Goal: Transaction & Acquisition: Book appointment/travel/reservation

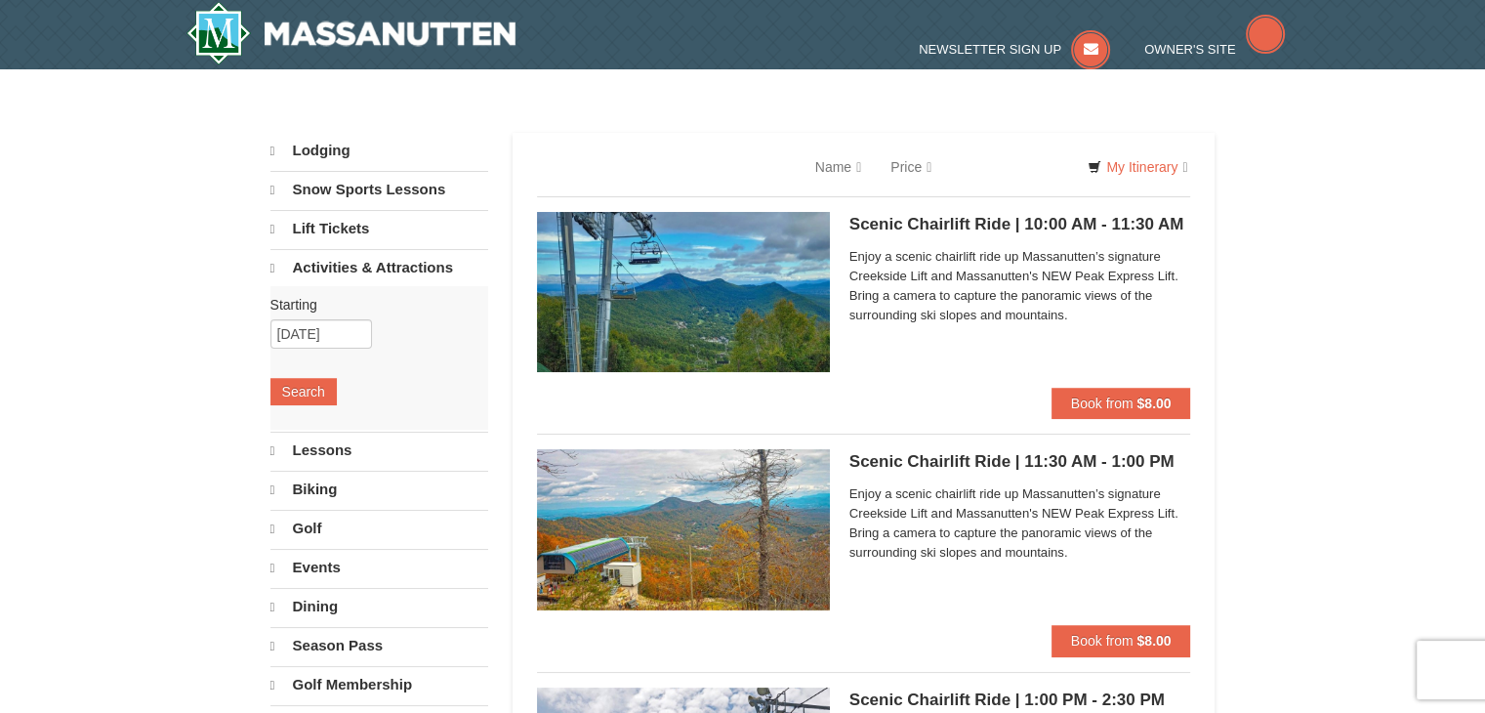
select select "10"
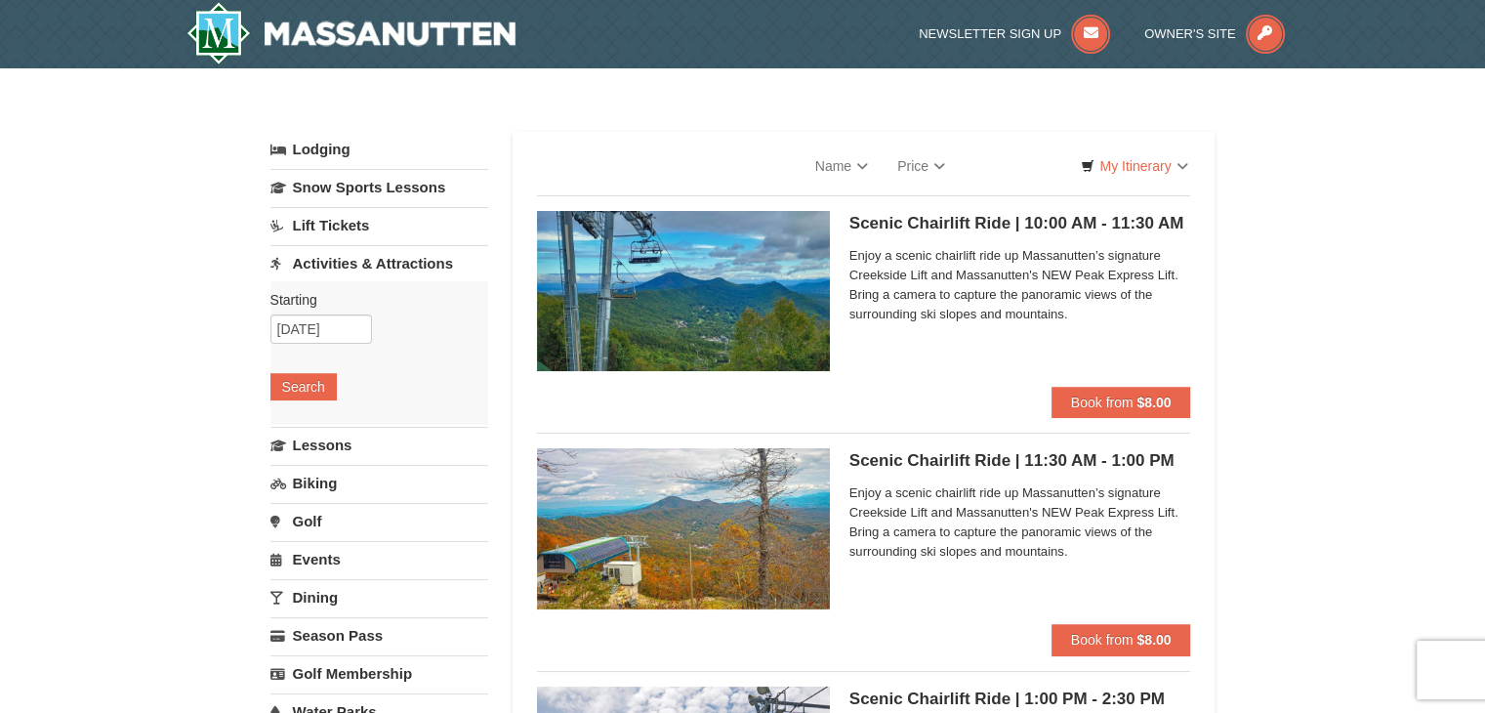
select select "10"
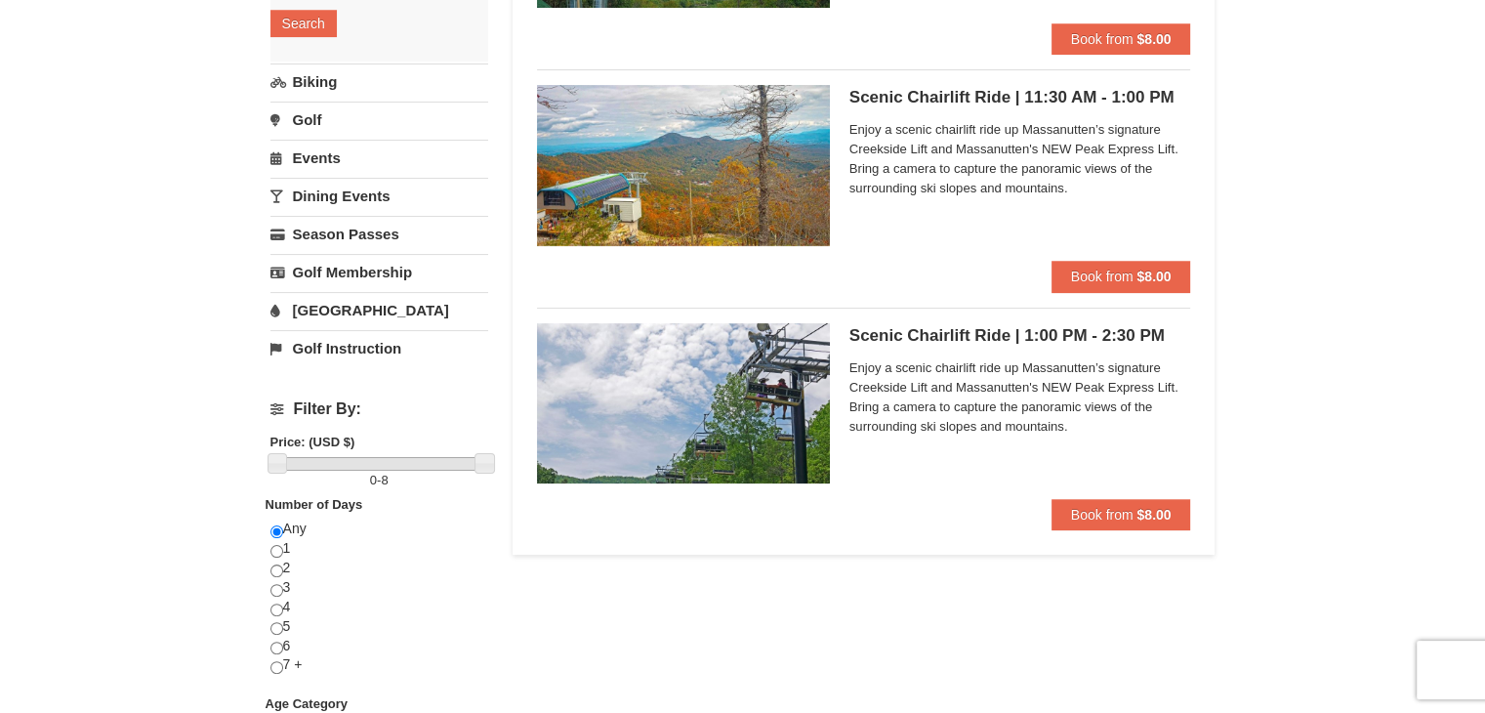
scroll to position [351, 0]
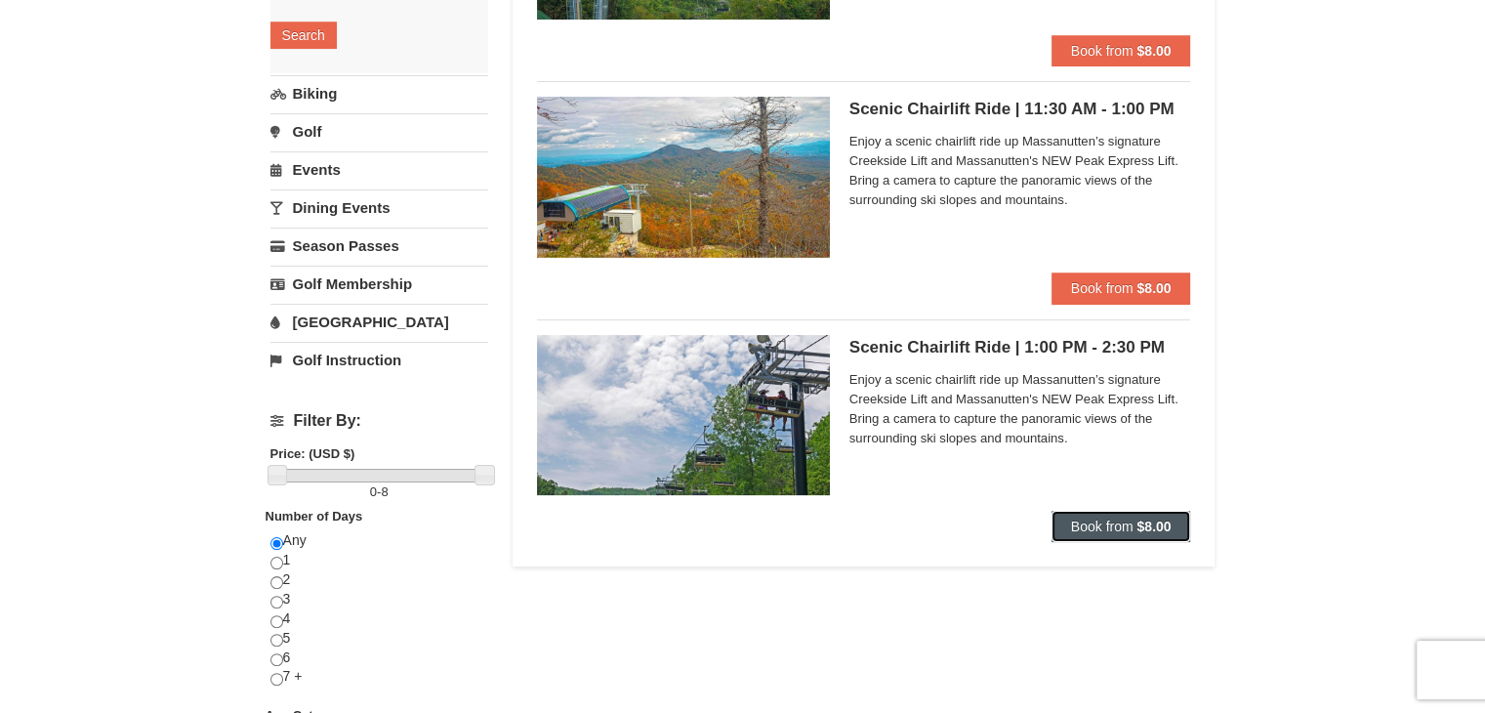
click at [1132, 528] on span "Book from" at bounding box center [1102, 526] width 62 height 16
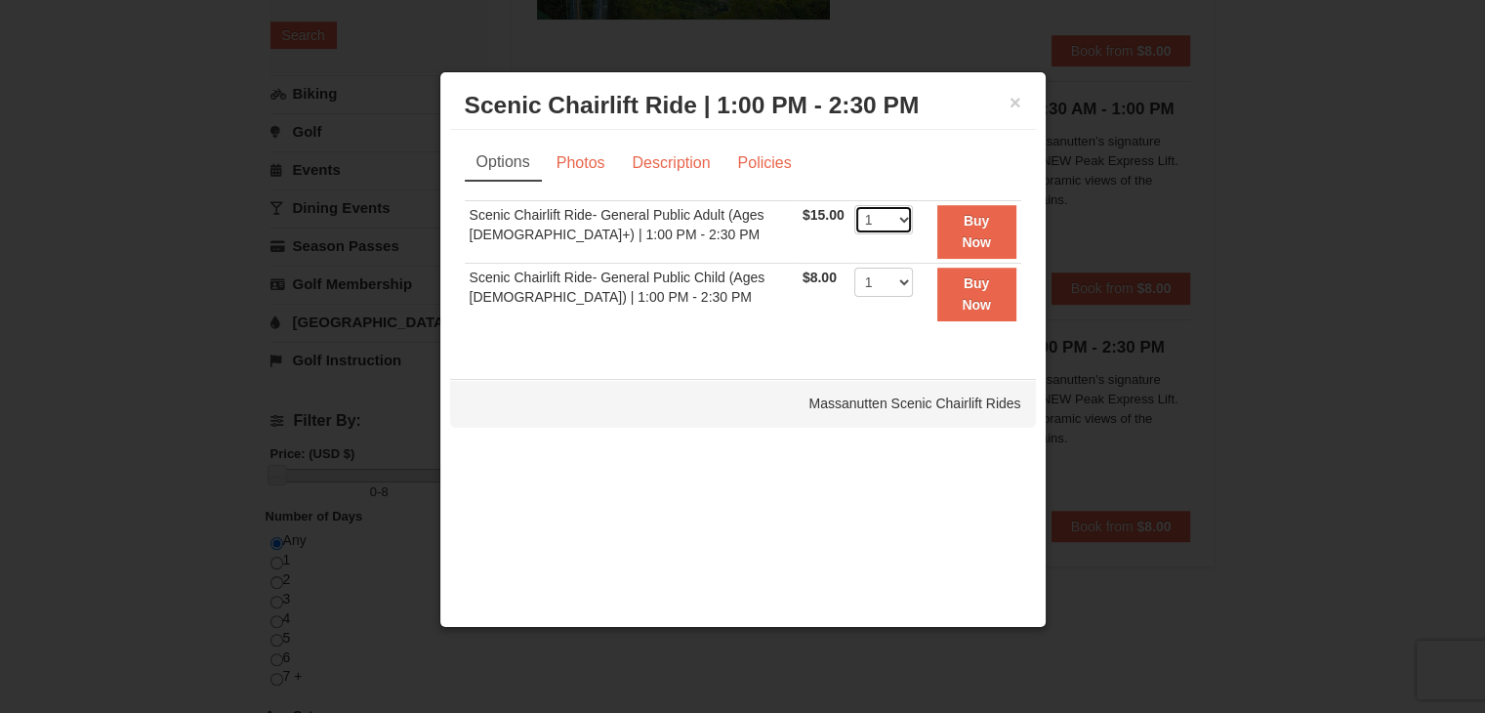
click at [894, 223] on select "1 2 3 4 5 6 7 8 9 10 11 12 13 14 15 16 17 18 19 20 21 22" at bounding box center [883, 219] width 59 height 29
select select "4"
click at [854, 205] on select "1 2 3 4 5 6 7 8 9 10 11 12 13 14 15 16 17 18 19 20 21 22" at bounding box center [883, 219] width 59 height 29
click at [890, 283] on select "1 2 3 4 5 6 7 8 9 10 11 12 13 14 15 16 17 18 19 20 21 22" at bounding box center [883, 282] width 59 height 29
click at [854, 268] on select "1 2 3 4 5 6 7 8 9 10 11 12 13 14 15 16 17 18 19 20 21 22" at bounding box center [883, 282] width 59 height 29
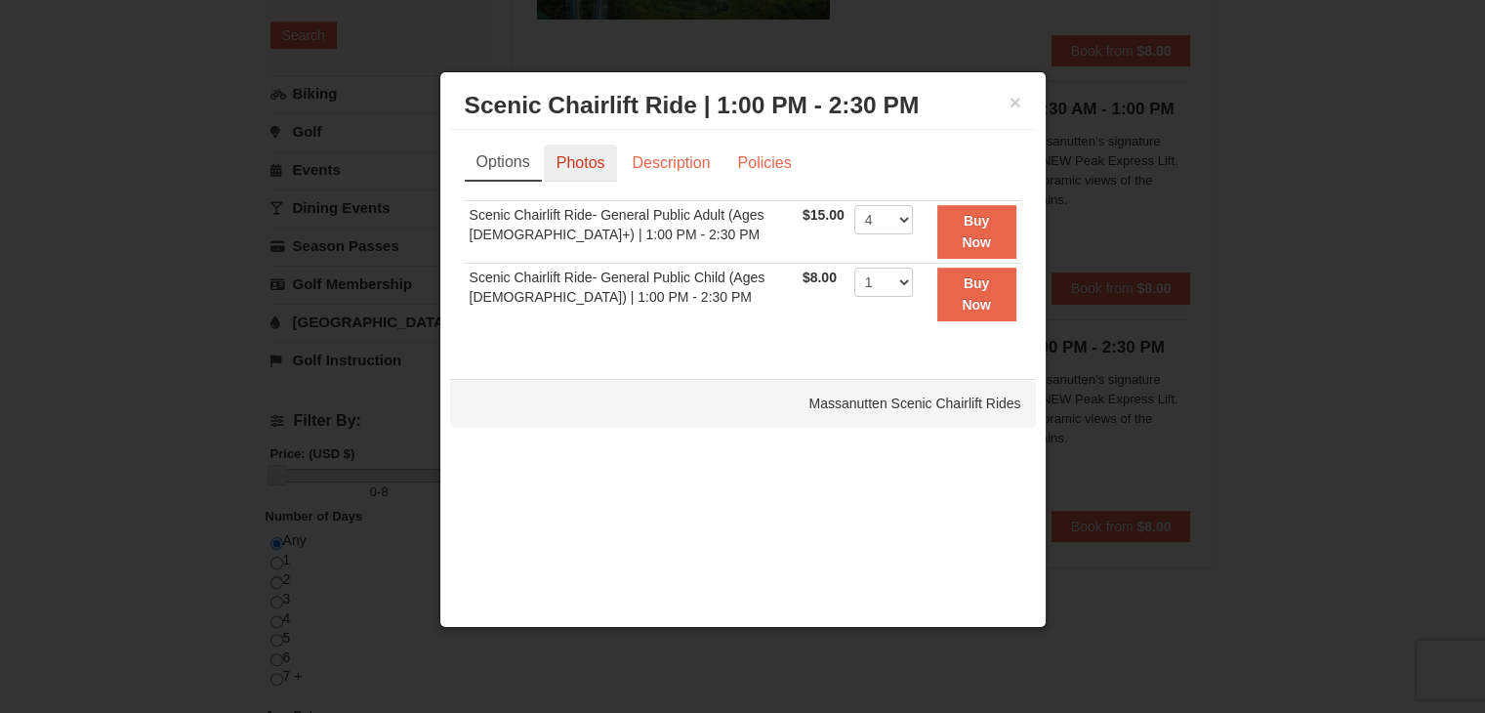
click at [588, 168] on link "Photos" at bounding box center [581, 162] width 74 height 37
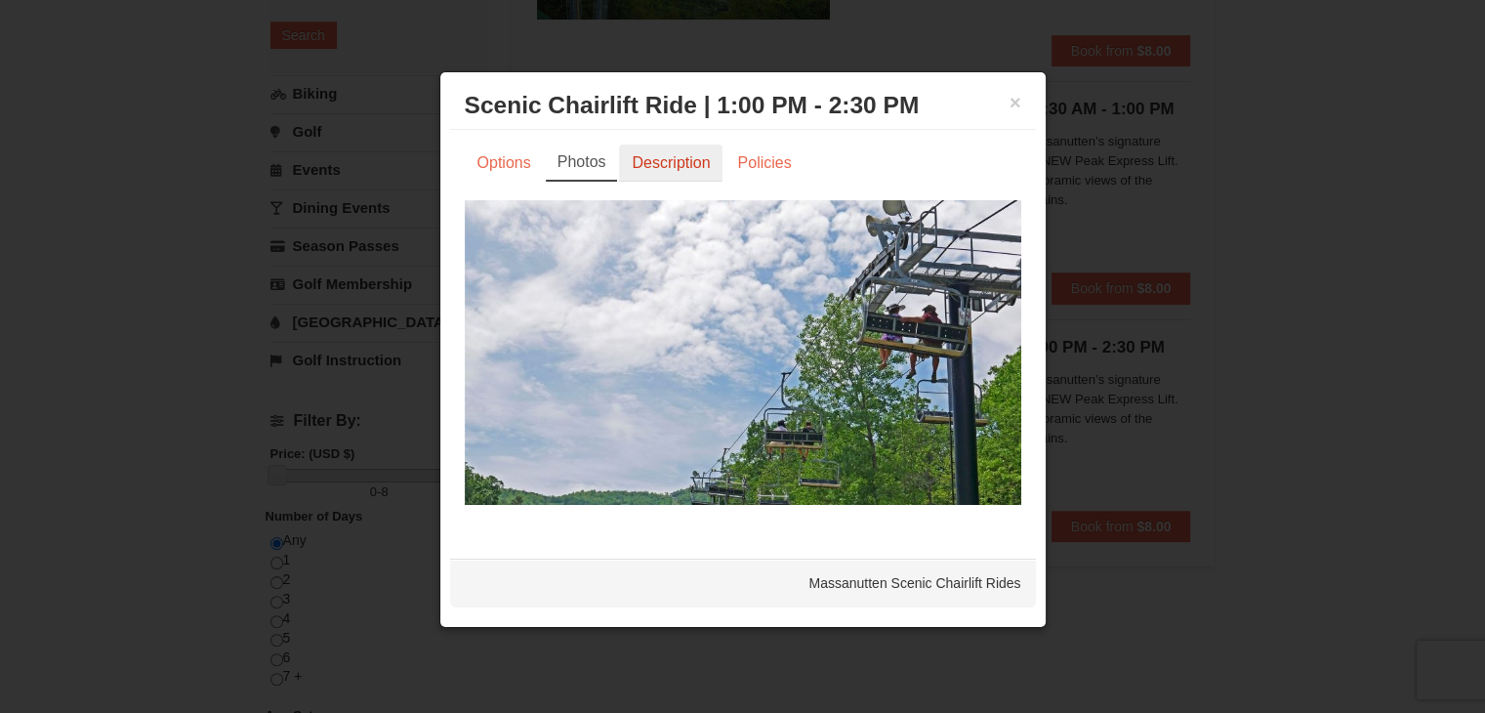
click at [673, 157] on link "Description" at bounding box center [670, 162] width 103 height 37
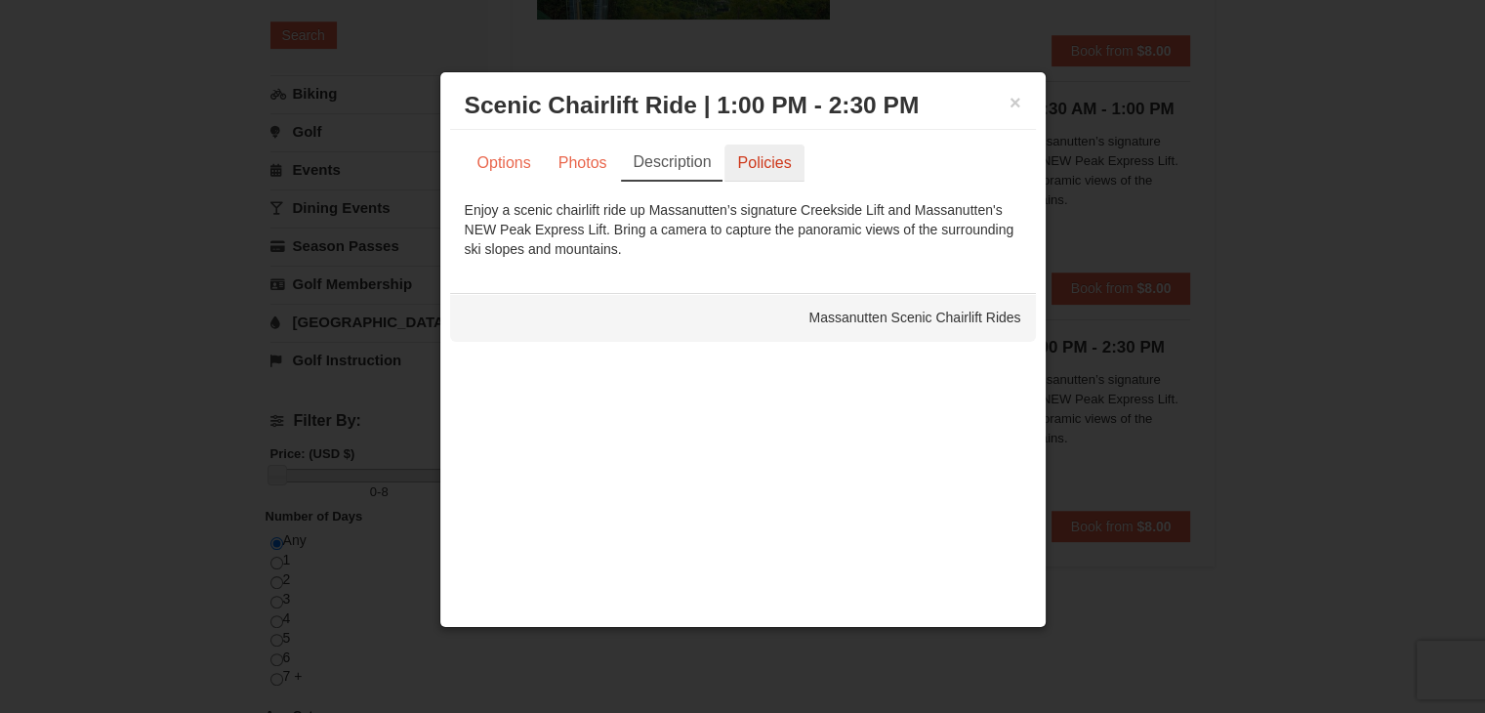
click at [759, 164] on link "Policies" at bounding box center [763, 162] width 79 height 37
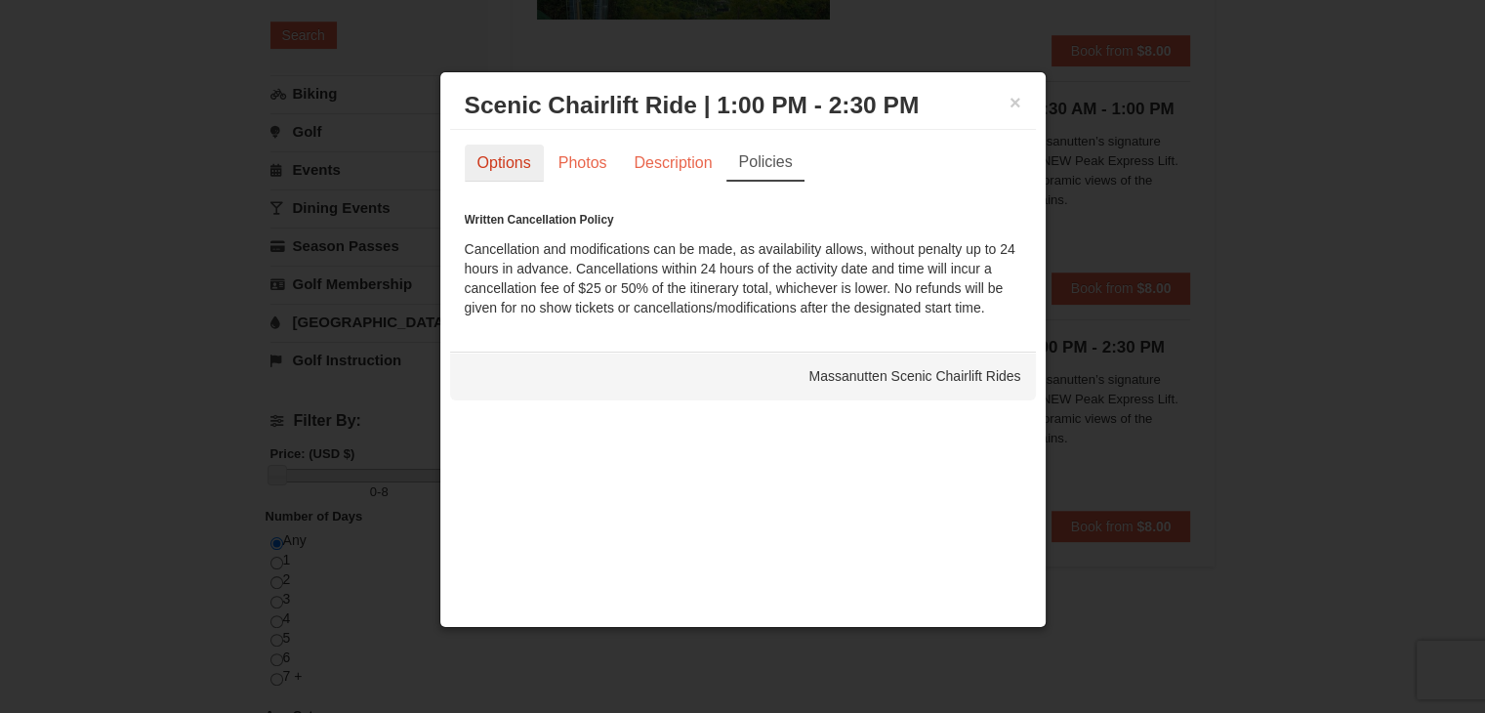
click at [490, 155] on link "Options" at bounding box center [504, 162] width 79 height 37
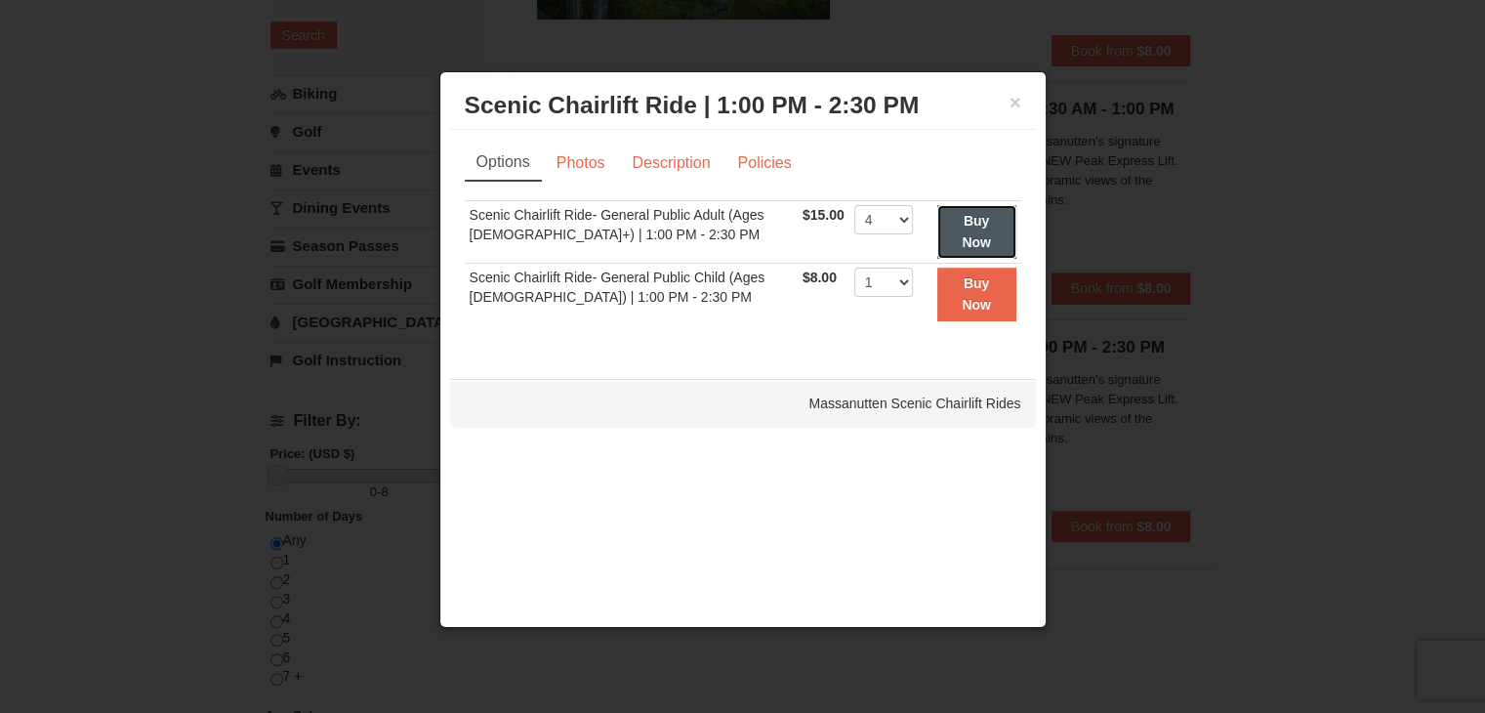
click at [983, 241] on strong "Buy Now" at bounding box center [976, 231] width 29 height 37
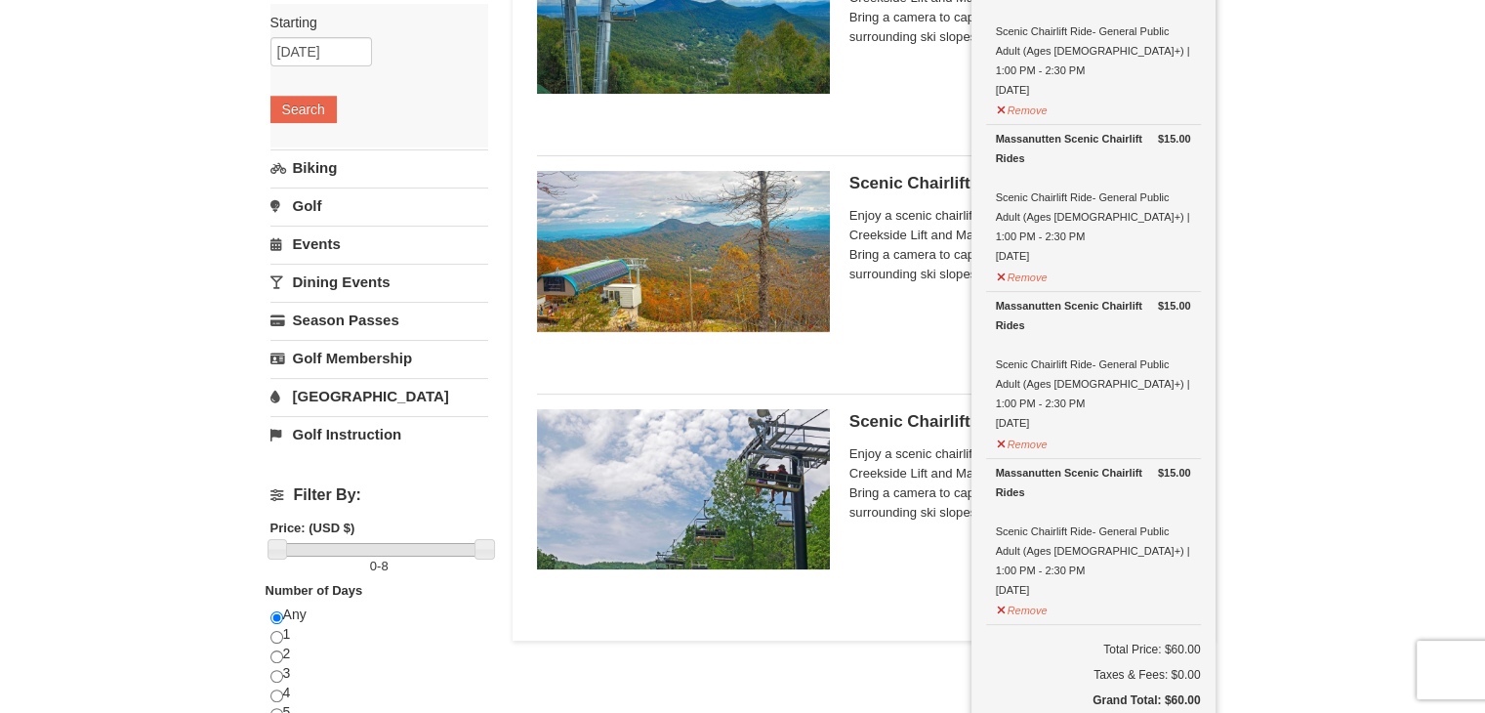
scroll to position [0, 0]
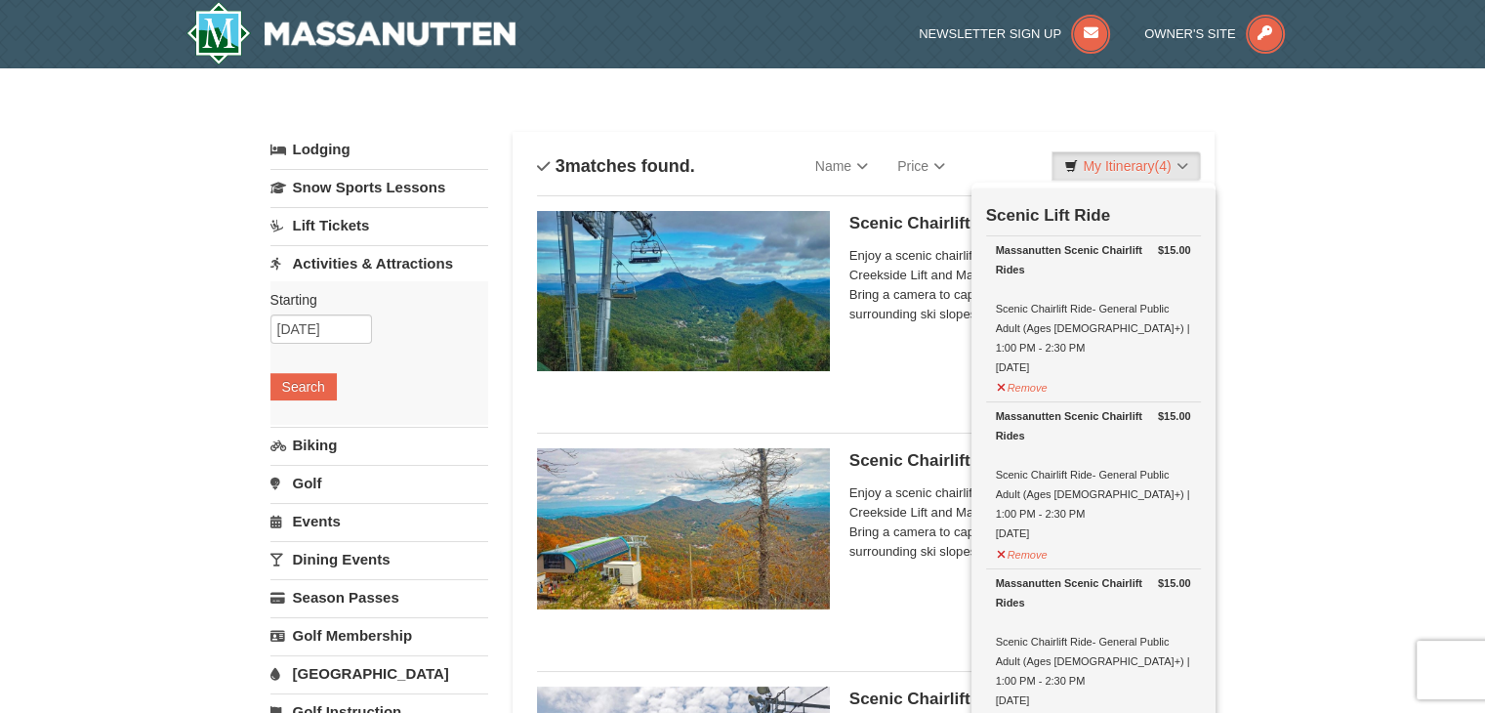
click at [751, 114] on div "Categories List Filter My Itinerary (4) Check Out Now Scenic Lift Ride $15.00 M…" at bounding box center [742, 122] width 945 height 20
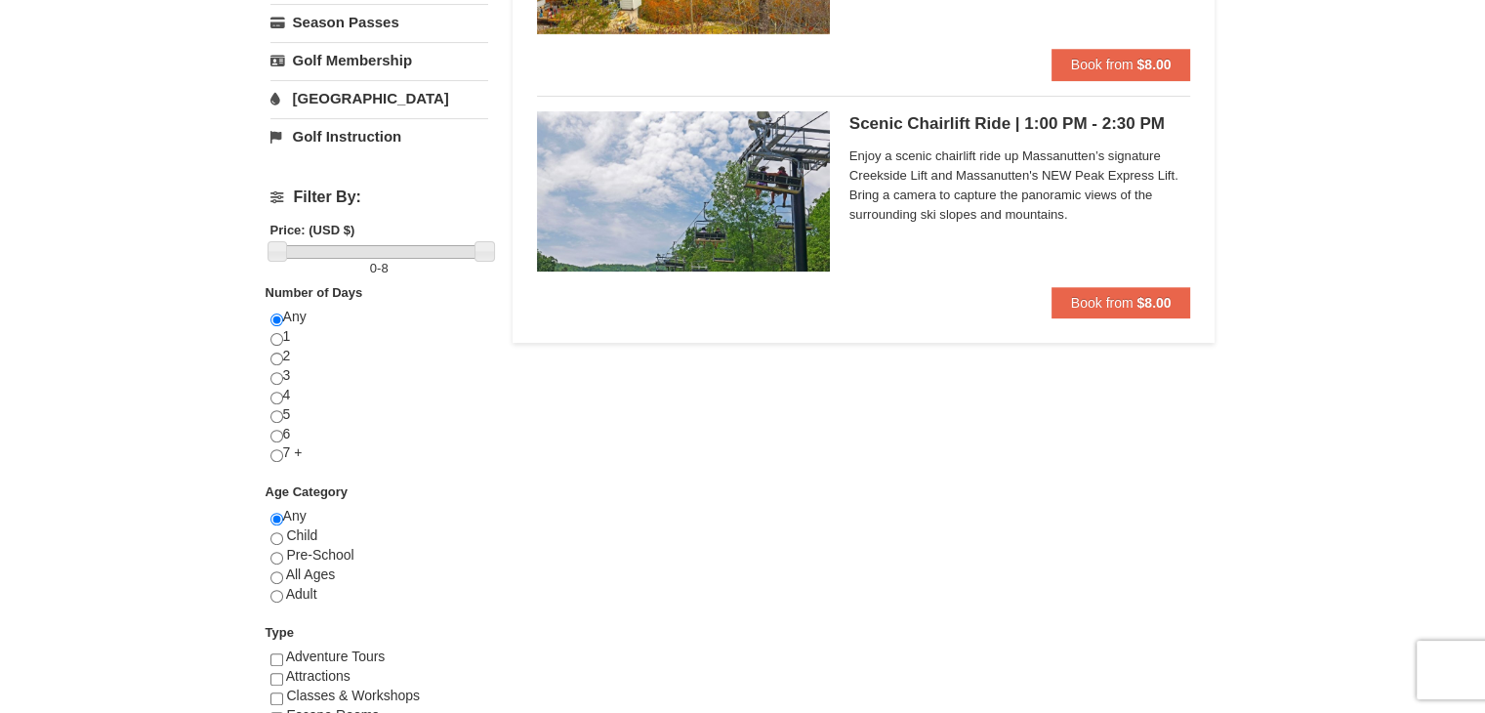
scroll to position [1266, 0]
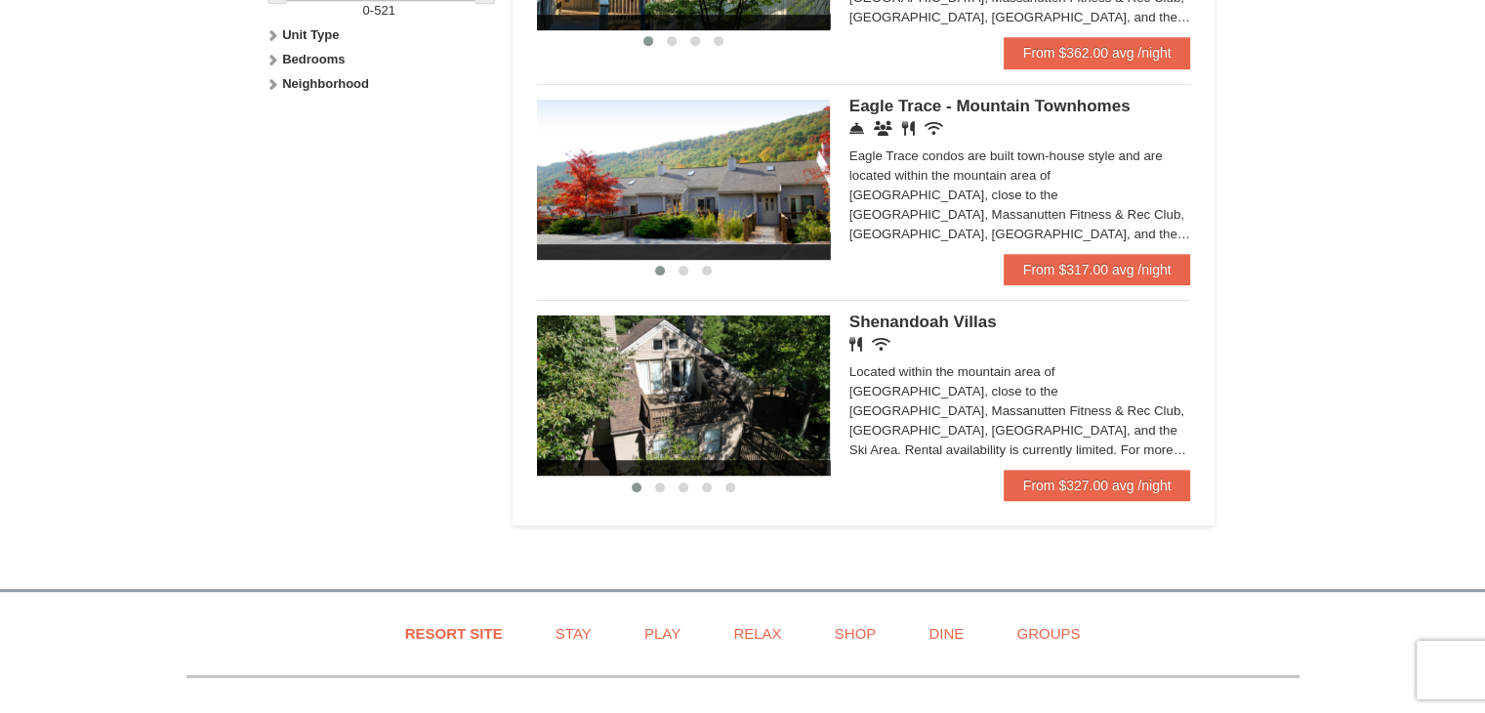
scroll to position [1008, 0]
